Goal: Information Seeking & Learning: Learn about a topic

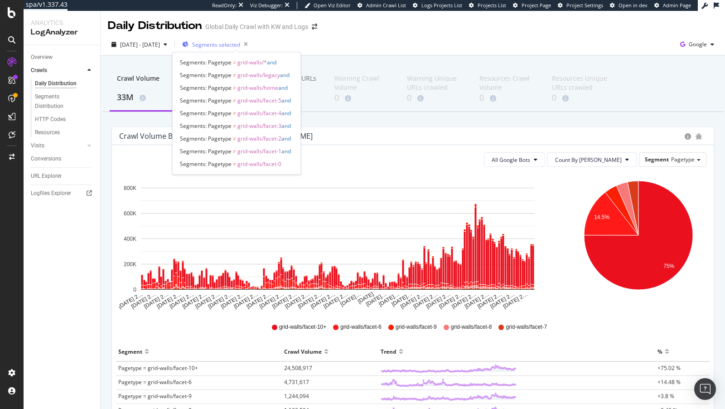
click at [247, 49] on div "Segments selected" at bounding box center [216, 44] width 69 height 13
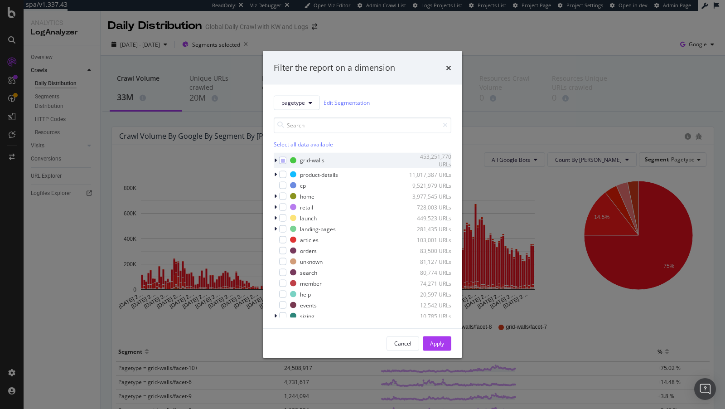
click at [277, 161] on div "modal" at bounding box center [276, 160] width 5 height 9
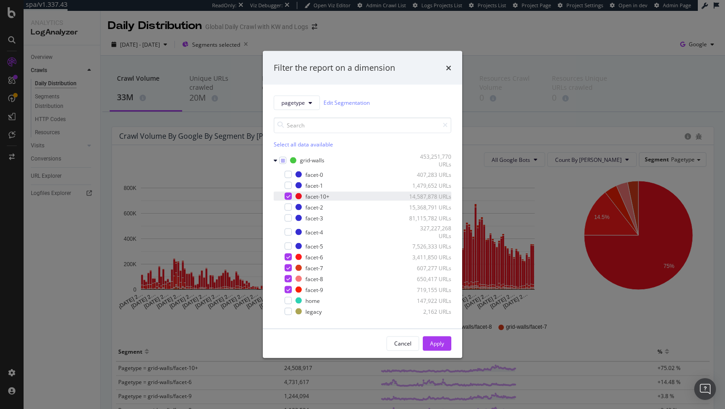
click at [289, 197] on icon "modal" at bounding box center [288, 196] width 4 height 5
click at [286, 289] on icon "modal" at bounding box center [288, 289] width 4 height 5
click at [289, 273] on div "facet-0 407,283 URLs facet-1 1,479,652 URLs facet-10+ 14,587,878 URLs facet-2 1…" at bounding box center [363, 243] width 178 height 146
click at [288, 276] on icon "modal" at bounding box center [288, 278] width 4 height 5
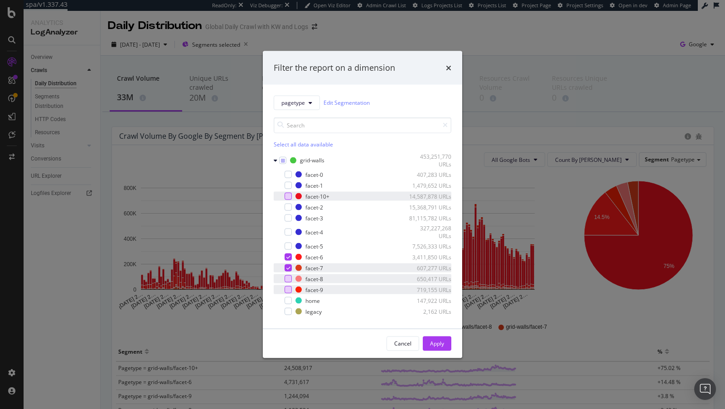
click at [289, 265] on icon "modal" at bounding box center [288, 267] width 4 height 5
click at [287, 255] on icon "modal" at bounding box center [288, 257] width 4 height 5
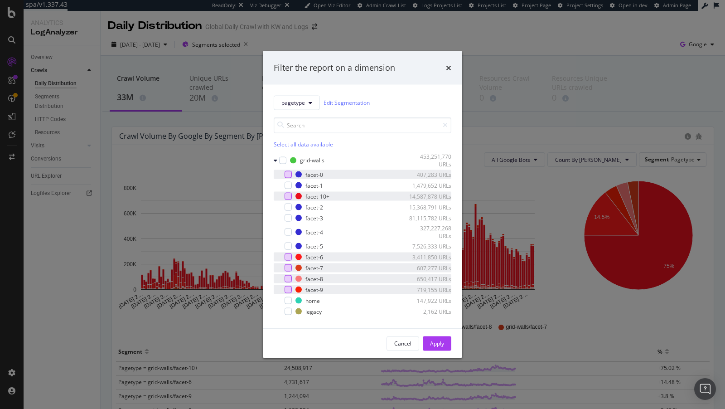
click at [289, 172] on div "modal" at bounding box center [287, 174] width 7 height 7
click at [288, 183] on div "modal" at bounding box center [287, 185] width 7 height 7
click at [288, 206] on div "modal" at bounding box center [287, 206] width 7 height 7
click at [284, 217] on div "modal" at bounding box center [281, 217] width 5 height 9
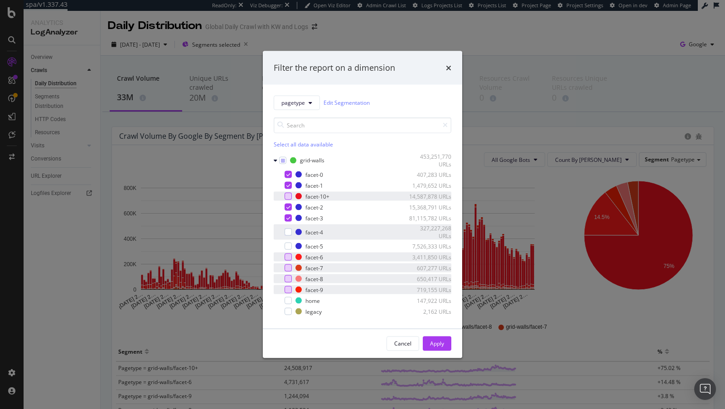
click at [286, 236] on div "facet-4 327,227,268 URLs" at bounding box center [363, 231] width 178 height 15
click at [285, 245] on div "modal" at bounding box center [287, 245] width 7 height 7
click at [437, 348] on div "Apply" at bounding box center [437, 343] width 14 height 14
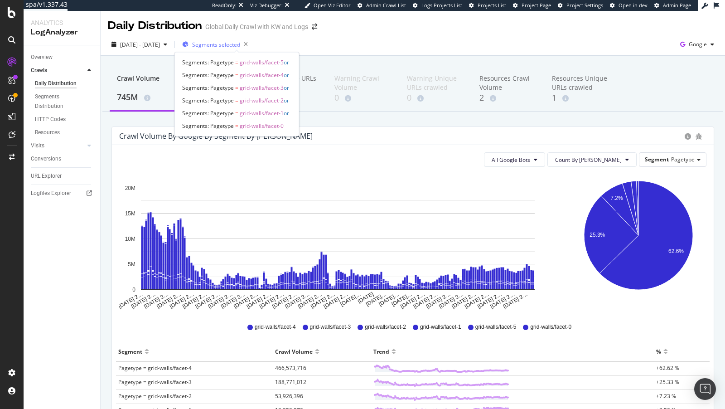
click at [233, 40] on div "Segments selected" at bounding box center [216, 44] width 69 height 13
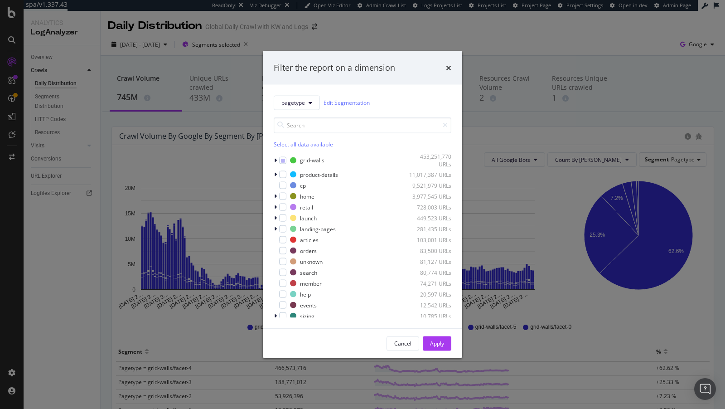
click at [201, 147] on div "Filter the report on a dimension pagetype Edit Segmentation Select all data ava…" at bounding box center [362, 204] width 725 height 409
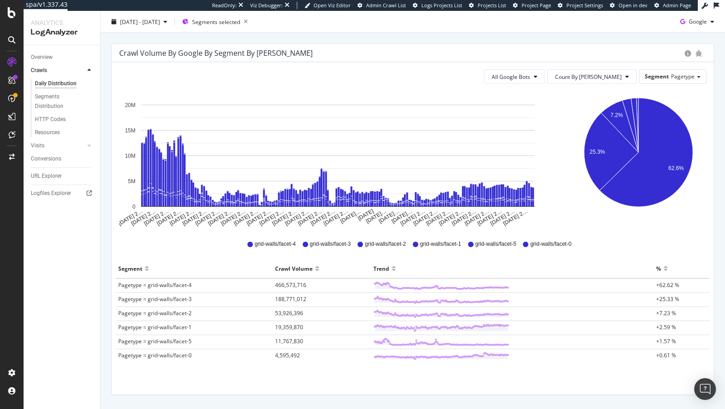
scroll to position [82, 0]
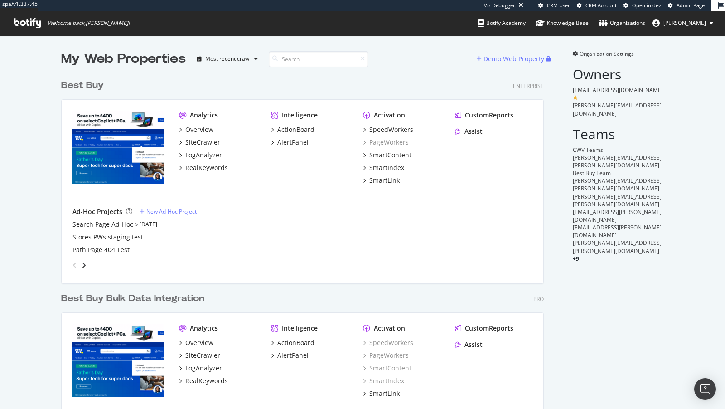
scroll to position [384, 490]
click at [200, 144] on div "SiteCrawler" at bounding box center [202, 142] width 35 height 9
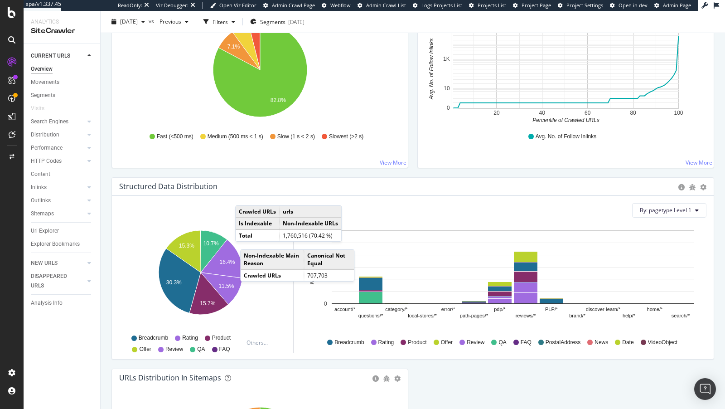
scroll to position [913, 0]
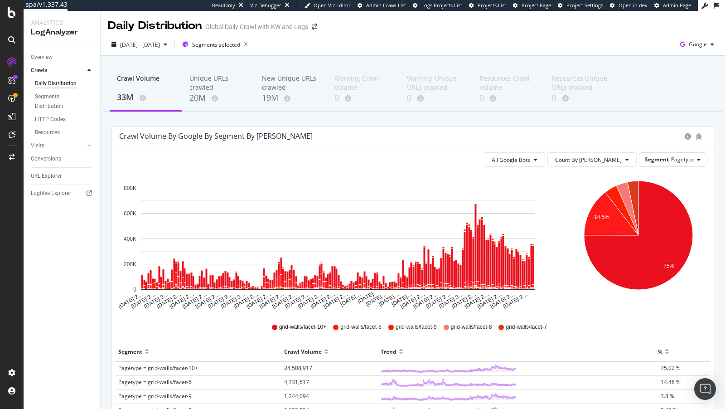
scroll to position [26, 0]
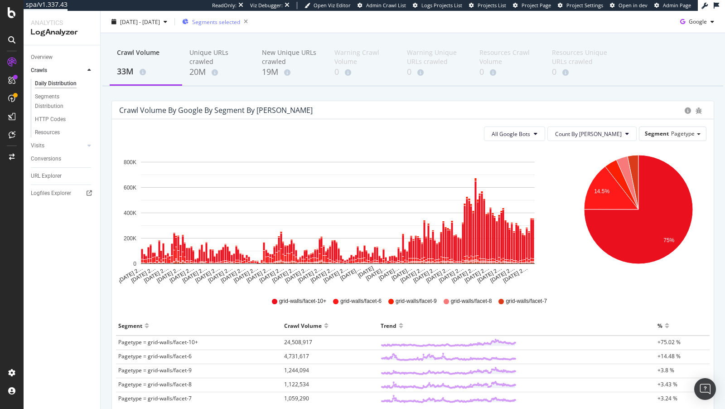
click at [230, 15] on div "Segments selected" at bounding box center [216, 21] width 69 height 13
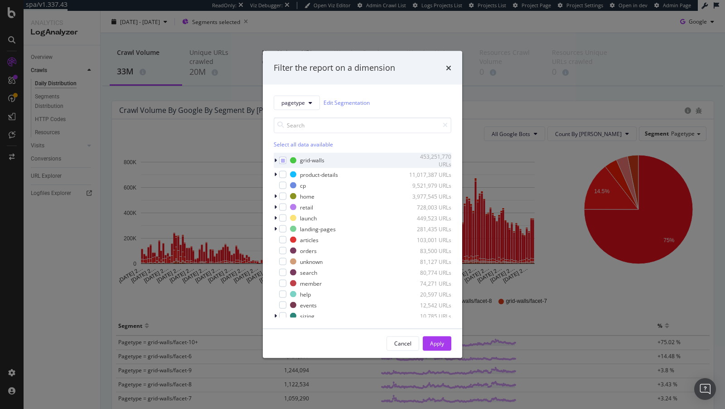
click at [274, 160] on icon "modal" at bounding box center [275, 160] width 3 height 5
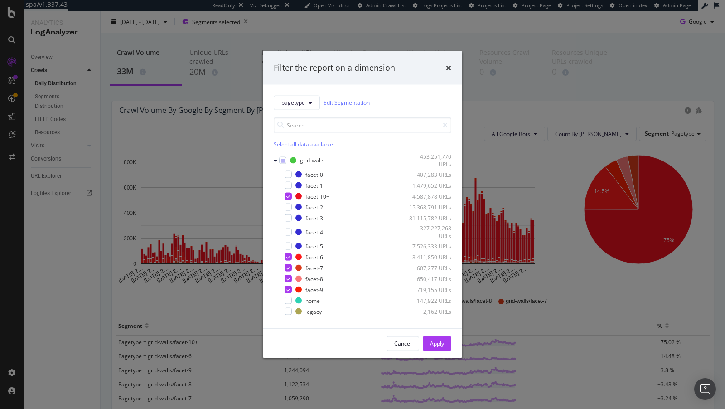
click at [200, 294] on div "Filter the report on a dimension pagetype Edit Segmentation Select all data ava…" at bounding box center [362, 204] width 725 height 409
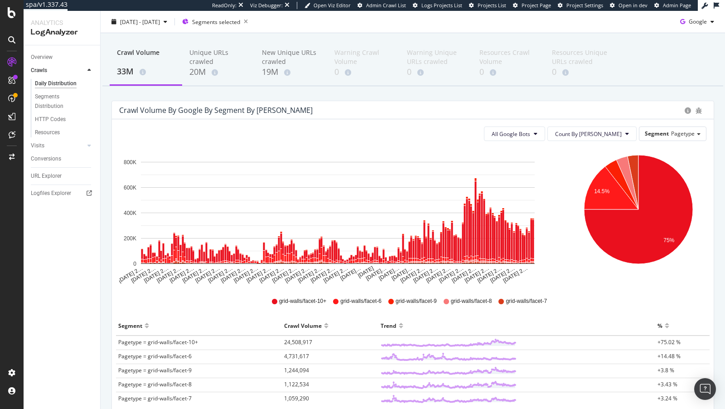
scroll to position [94, 0]
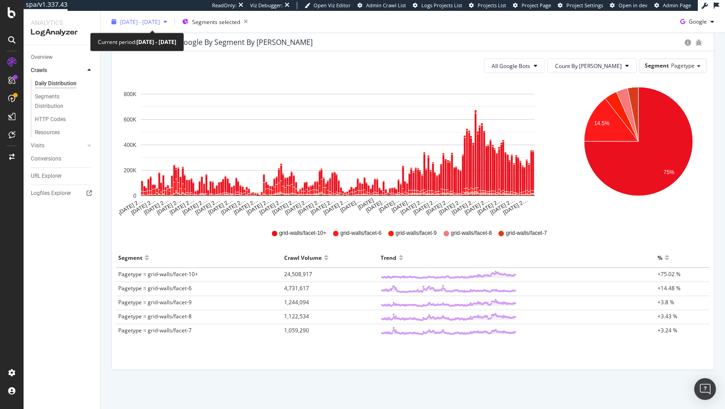
click at [142, 19] on span "[DATE] - [DATE]" at bounding box center [140, 22] width 40 height 8
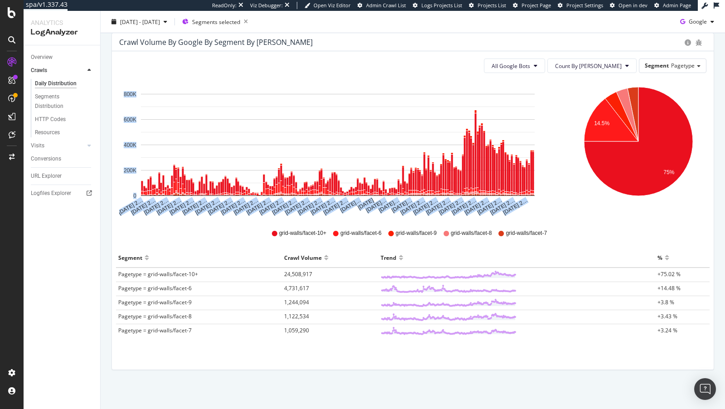
click at [563, 197] on div "[DATE] 2… [DATE] 2… [DATE] 2… [DATE] 2… [DATE] 2… [DATE] 2… [DATE] 2… [DATE] 2……" at bounding box center [412, 148] width 601 height 136
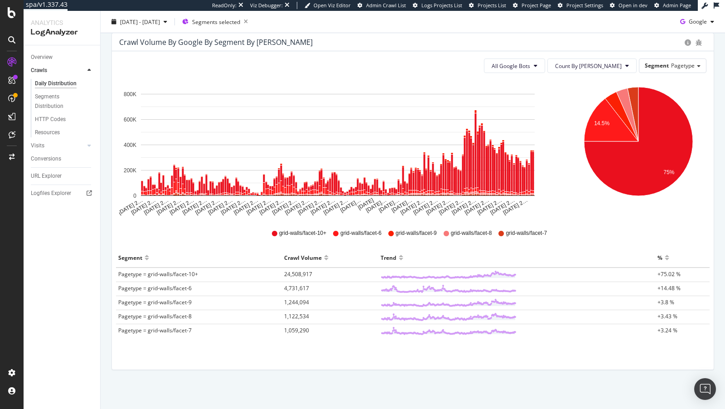
click at [130, 243] on div "[DATE] 2… [DATE] 2… [DATE] 2… [DATE] 2… [DATE] 2… [DATE] 2… [DATE] 2… [DATE] 2……" at bounding box center [412, 213] width 587 height 266
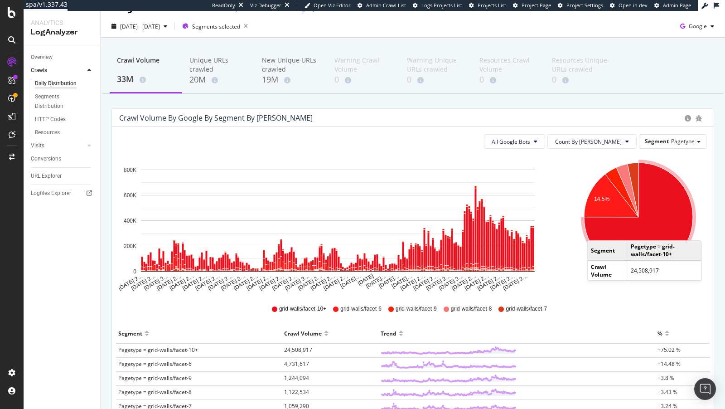
scroll to position [10, 0]
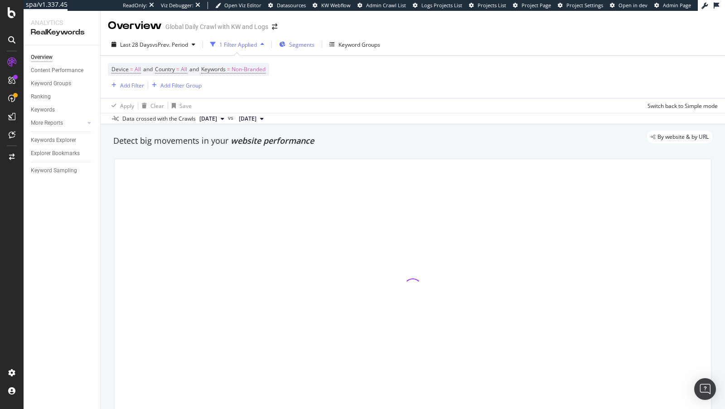
click at [292, 44] on span "Segments" at bounding box center [301, 45] width 25 height 8
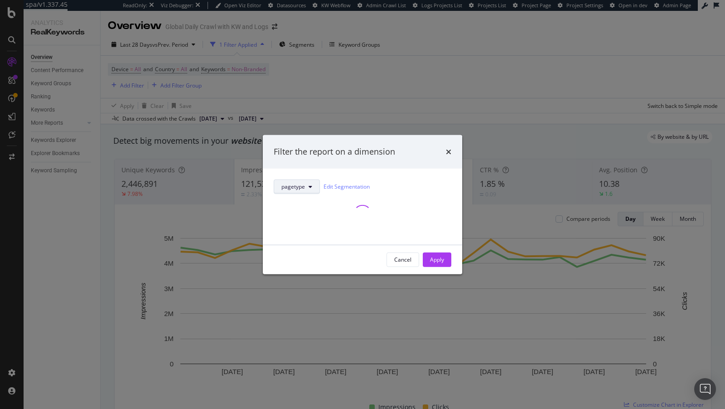
click at [309, 184] on icon "modal" at bounding box center [310, 185] width 4 height 5
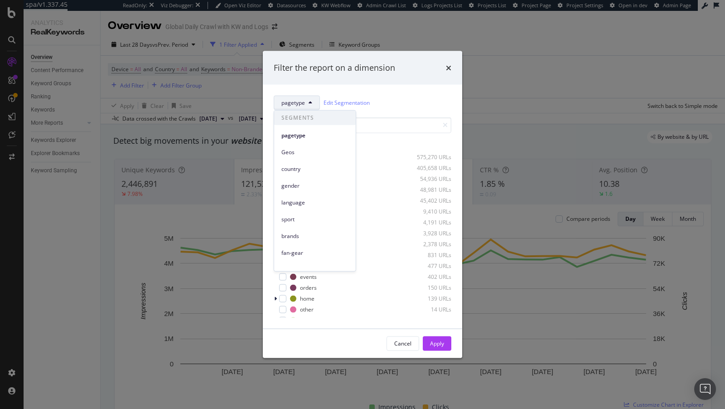
click at [397, 108] on div "pagetype Edit Segmentation" at bounding box center [363, 102] width 178 height 14
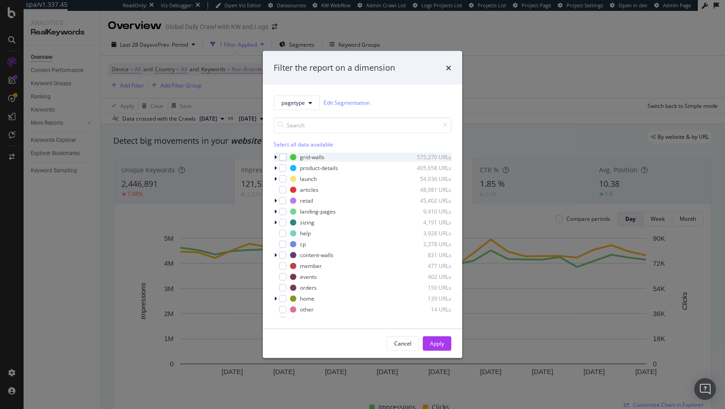
click at [275, 156] on icon "modal" at bounding box center [275, 156] width 3 height 5
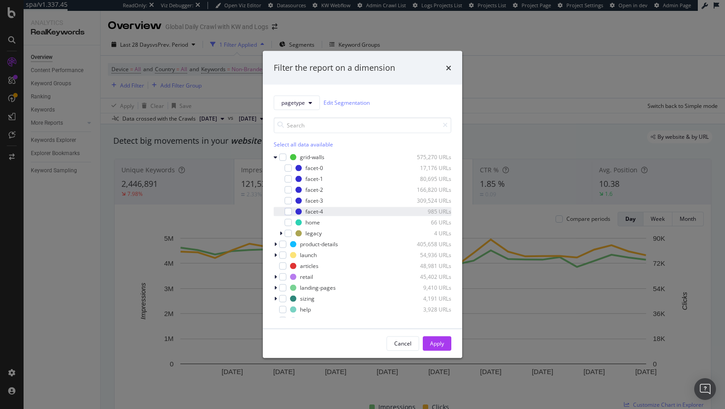
click at [284, 211] on div "modal" at bounding box center [281, 211] width 5 height 9
click at [437, 347] on div "Apply" at bounding box center [437, 343] width 14 height 8
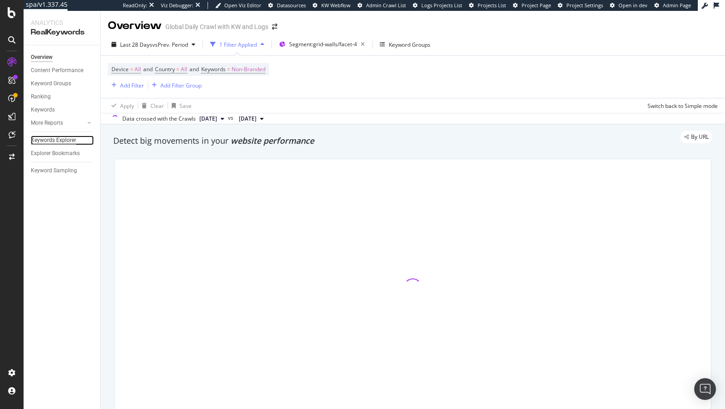
click at [48, 136] on div "Keywords Explorer" at bounding box center [53, 140] width 45 height 10
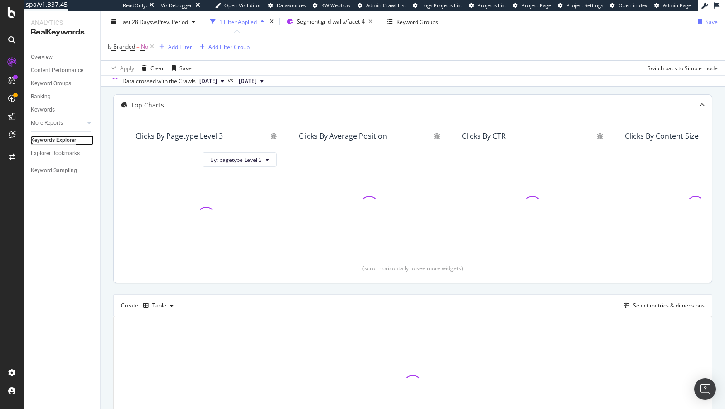
scroll to position [115, 0]
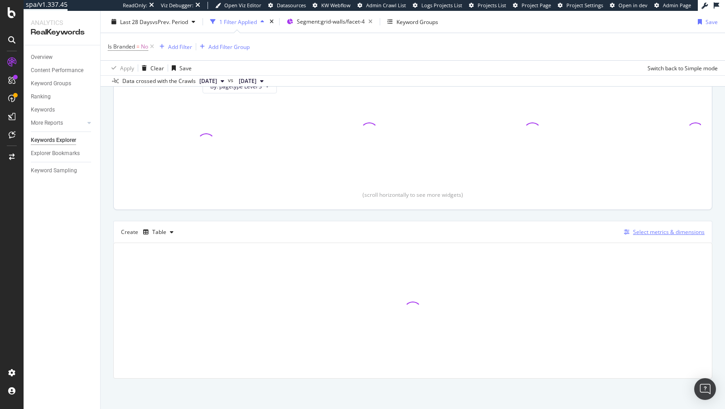
click at [646, 231] on div "Select metrics & dimensions" at bounding box center [669, 232] width 72 height 8
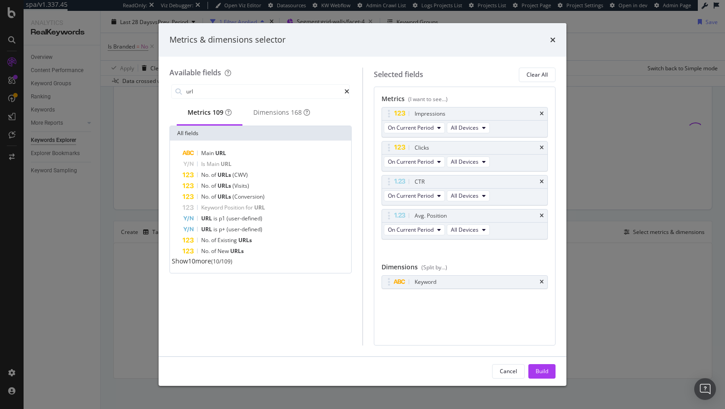
click at [207, 265] on span "Show 10 more" at bounding box center [191, 260] width 39 height 9
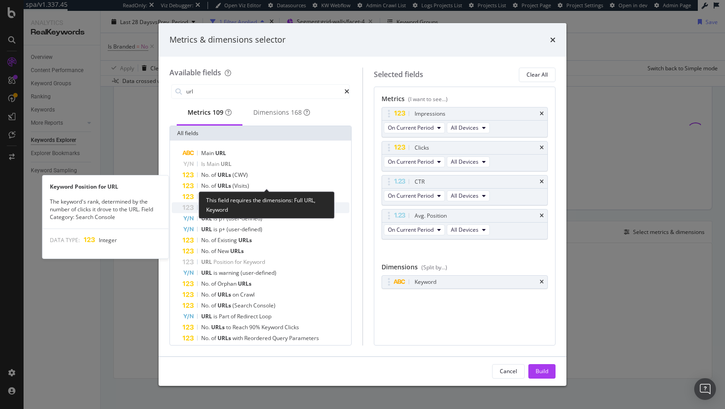
scroll to position [43, 0]
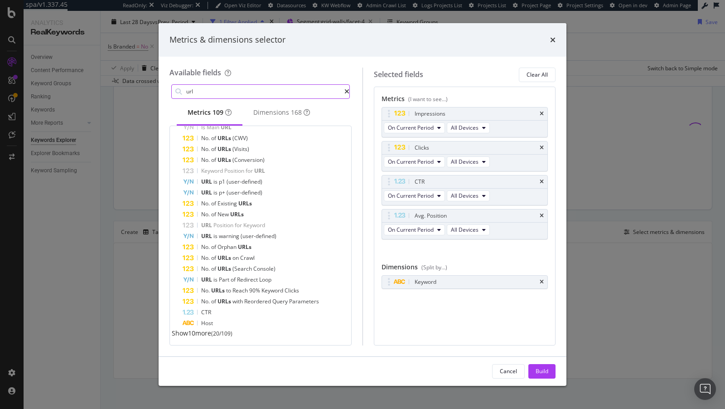
click at [186, 90] on input "url" at bounding box center [264, 92] width 159 height 14
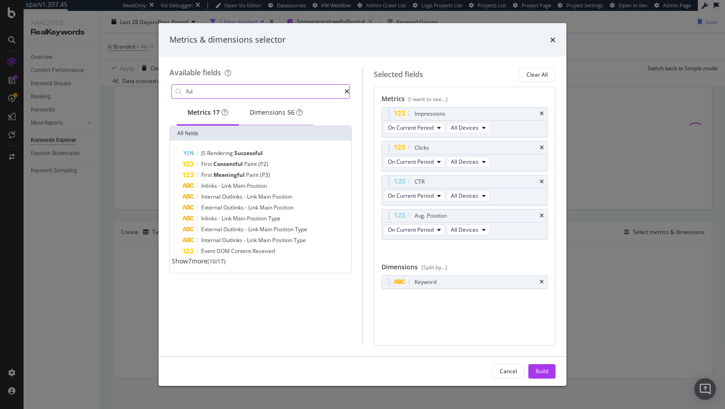
scroll to position [0, 0]
type input "ful"
click at [281, 117] on div "Dimensions 56" at bounding box center [276, 112] width 53 height 9
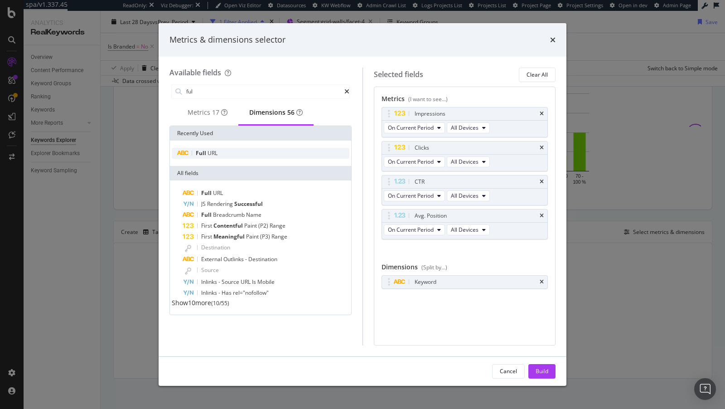
click at [211, 153] on span "URL" at bounding box center [212, 153] width 10 height 8
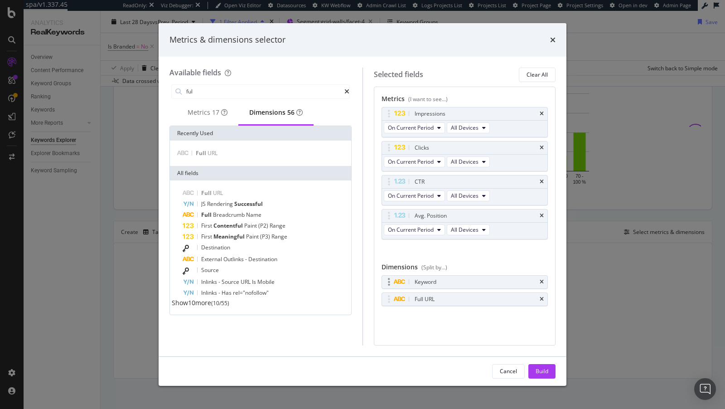
click at [539, 280] on div "Keyword" at bounding box center [465, 281] width 166 height 13
click at [539, 279] on icon "times" at bounding box center [541, 281] width 4 height 5
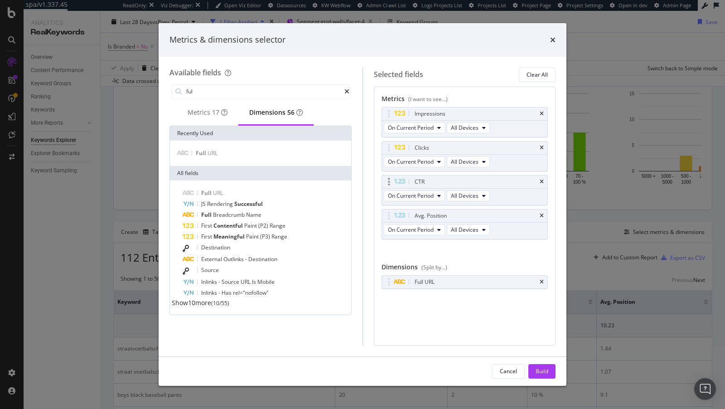
click at [544, 178] on div "CTR" at bounding box center [465, 181] width 166 height 13
click at [538, 181] on div "CTR" at bounding box center [475, 181] width 125 height 9
click at [544, 179] on div "CTR" at bounding box center [465, 181] width 166 height 13
click at [539, 179] on div "CTR" at bounding box center [465, 181] width 166 height 13
click at [542, 180] on icon "times" at bounding box center [541, 181] width 4 height 5
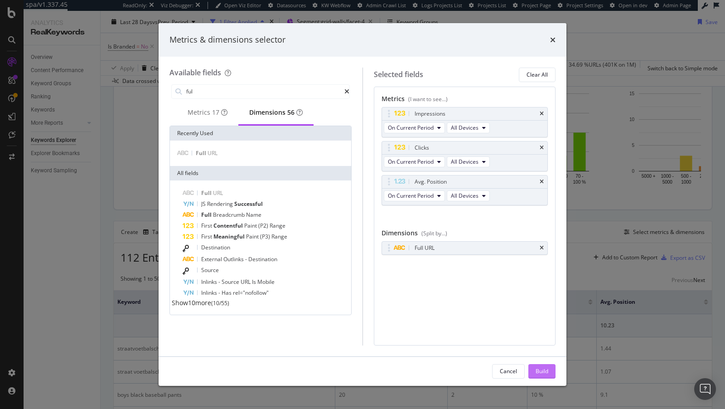
click at [541, 366] on div "Build" at bounding box center [541, 371] width 13 height 14
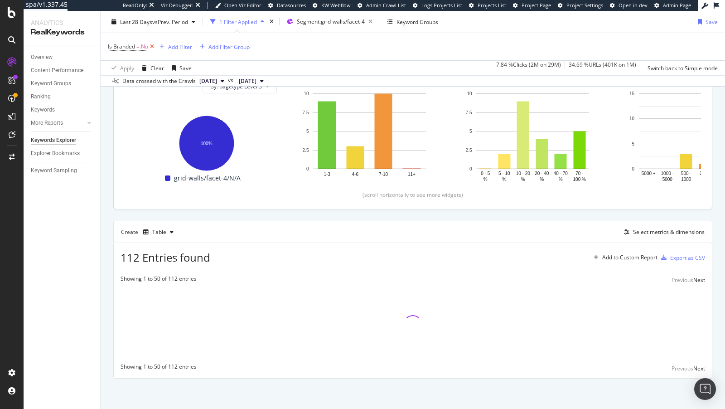
click at [153, 46] on icon at bounding box center [152, 46] width 8 height 9
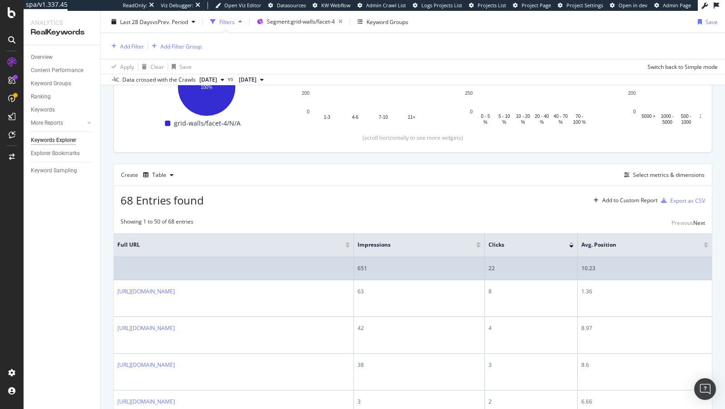
scroll to position [169, 0]
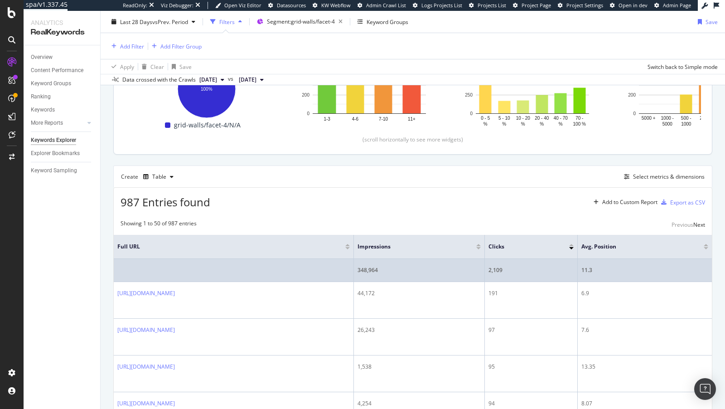
click at [559, 267] on div "2,109" at bounding box center [530, 270] width 85 height 8
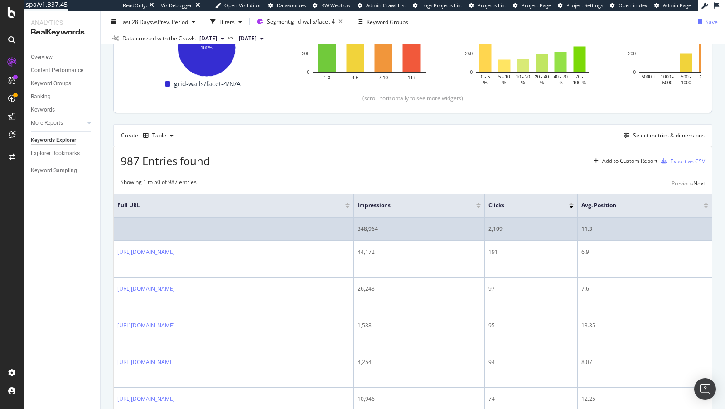
scroll to position [128, 0]
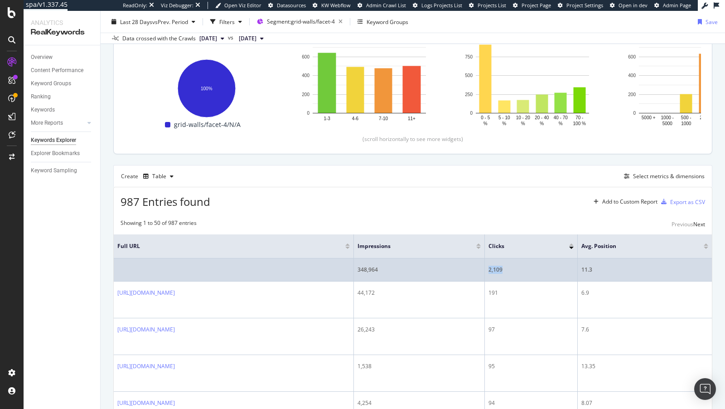
click at [559, 267] on div "2,109" at bounding box center [530, 269] width 85 height 8
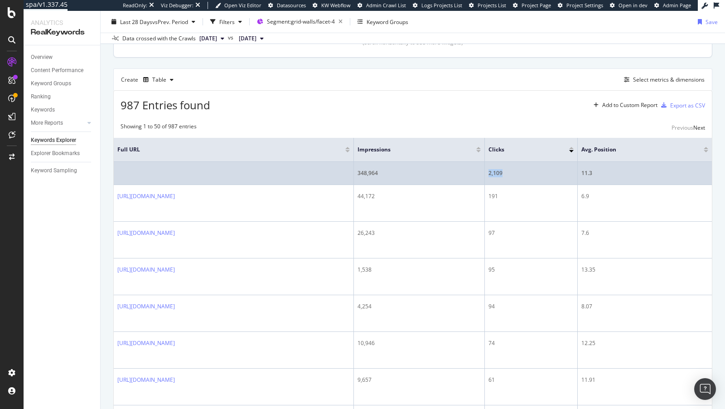
scroll to position [257, 0]
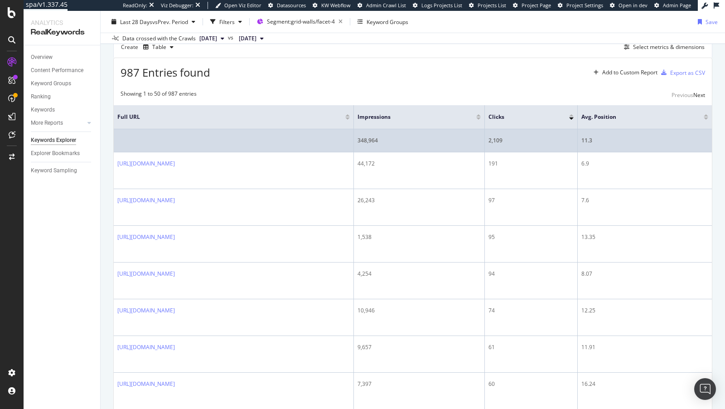
click at [472, 136] on div "348,964" at bounding box center [418, 140] width 123 height 8
